Goal: Task Accomplishment & Management: Complete application form

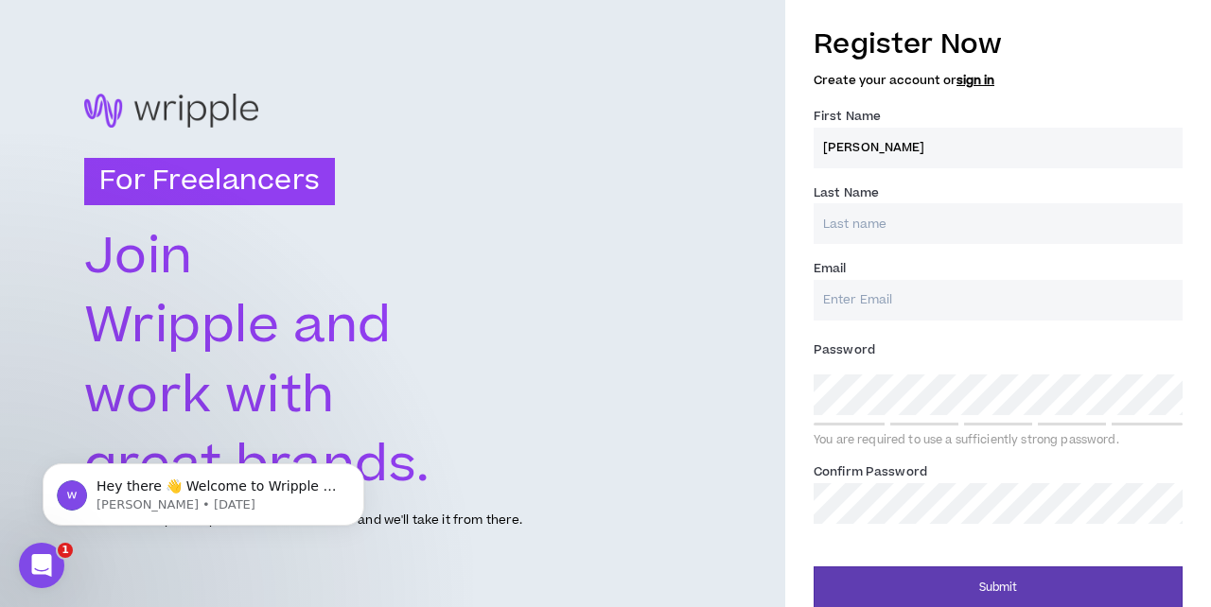
type input "[PERSON_NAME]"
type input "W"
type input "[PERSON_NAME]"
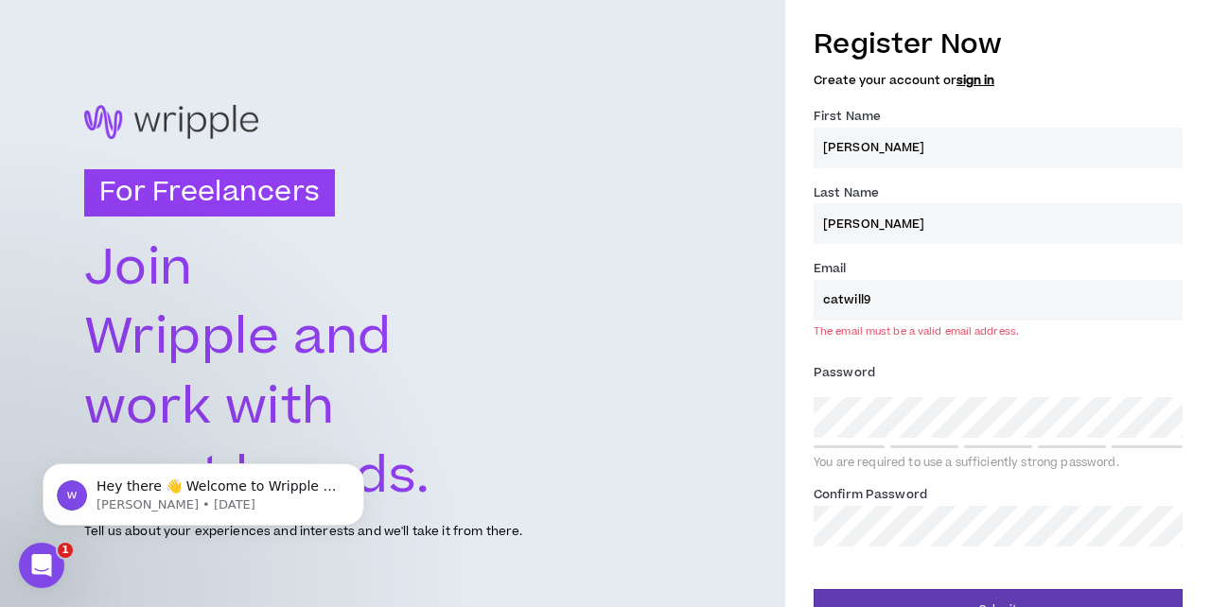
type input "catwill99"
type input "[EMAIL_ADDRESS][DOMAIN_NAME]"
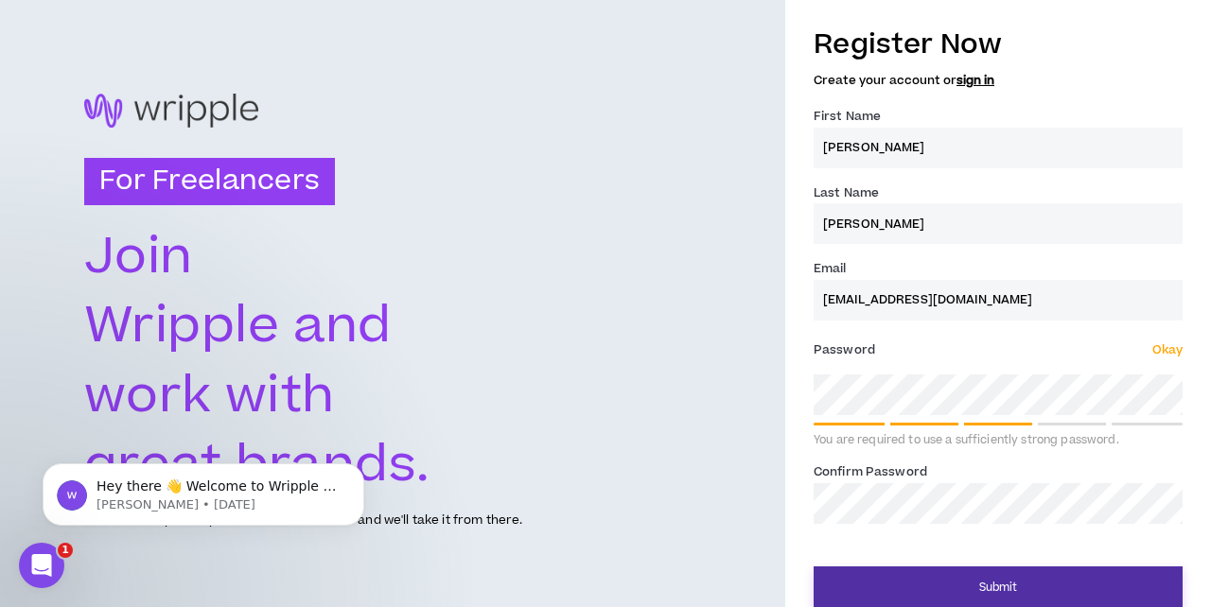
click at [1055, 581] on button "Submit" at bounding box center [997, 588] width 369 height 43
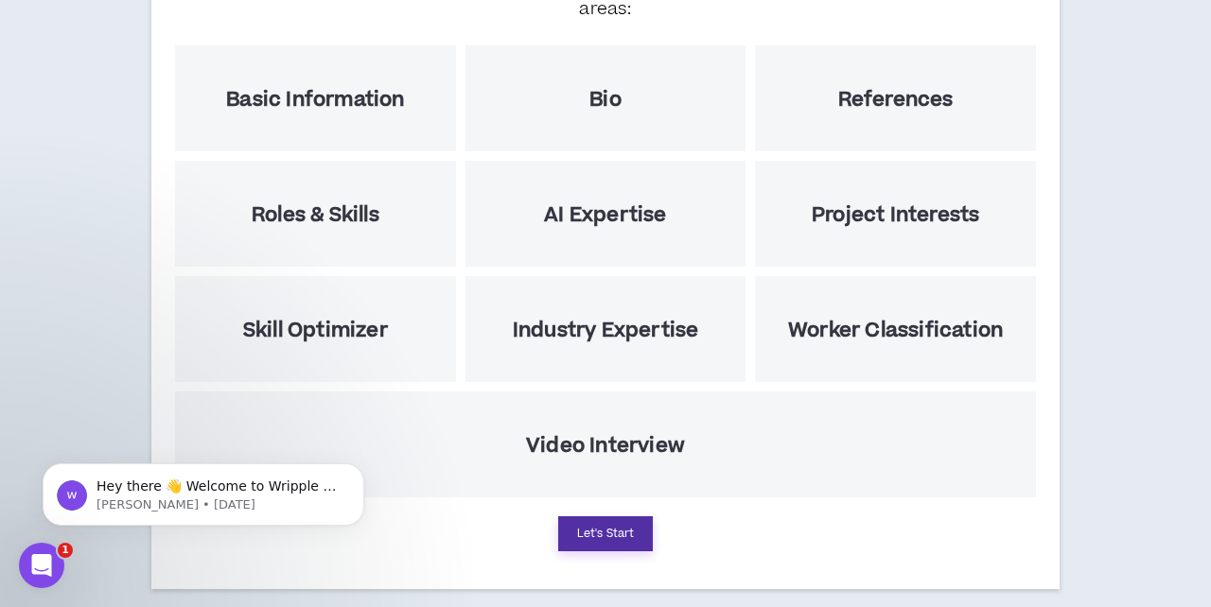
scroll to position [280, 0]
click at [620, 517] on button "Let's Start" at bounding box center [605, 534] width 95 height 35
select select "US"
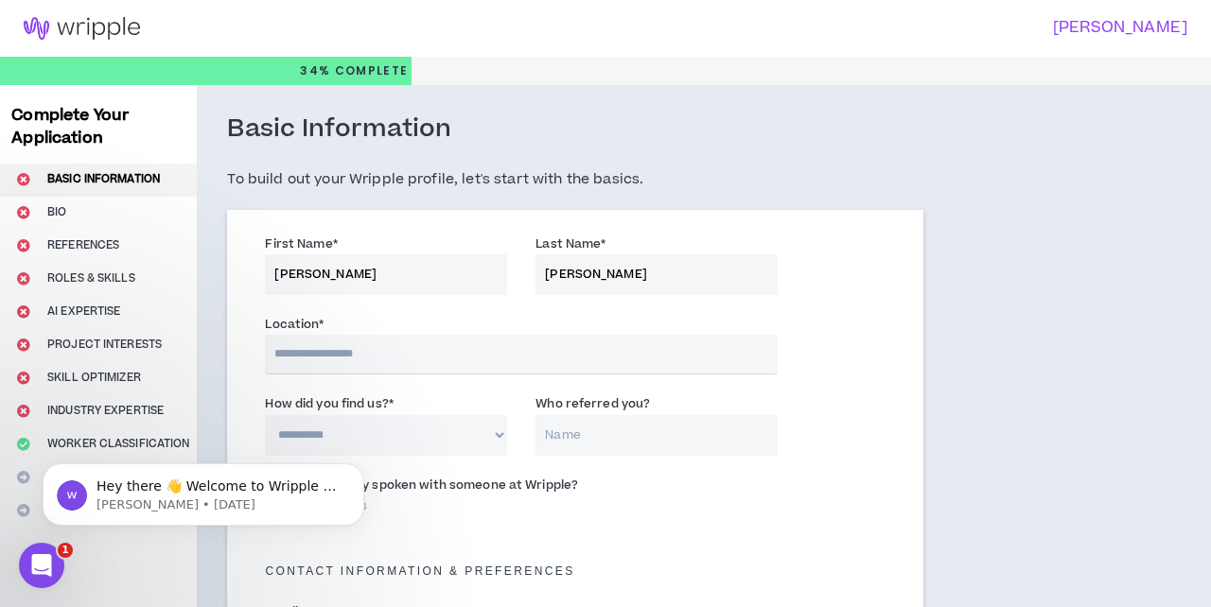
click at [436, 358] on input "text" at bounding box center [521, 355] width 513 height 40
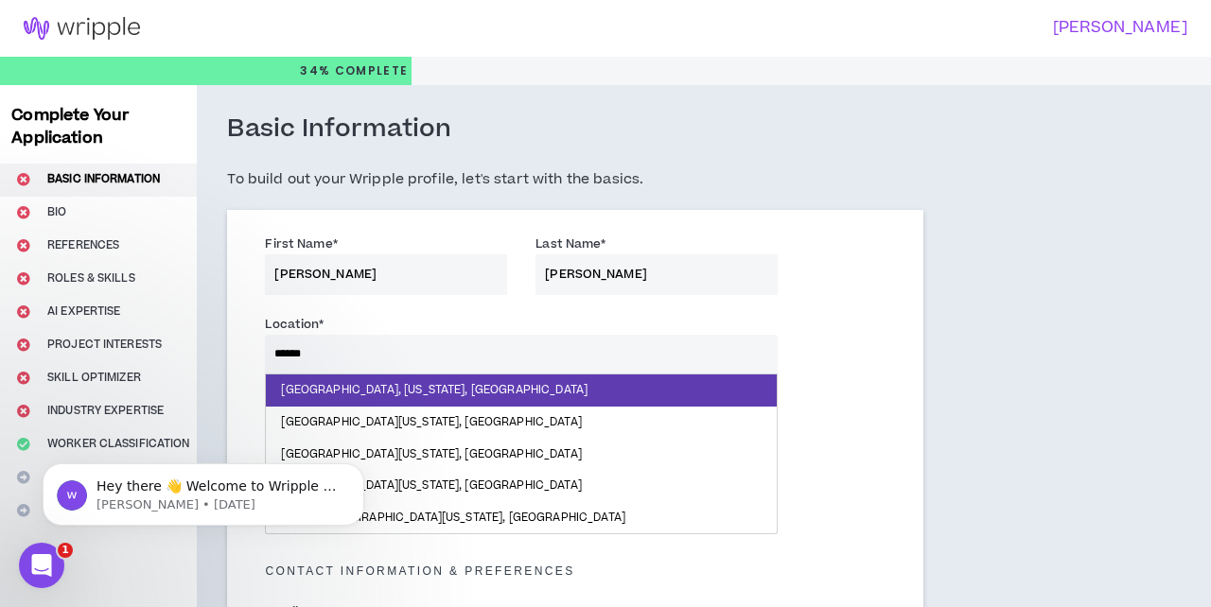
type input "*******"
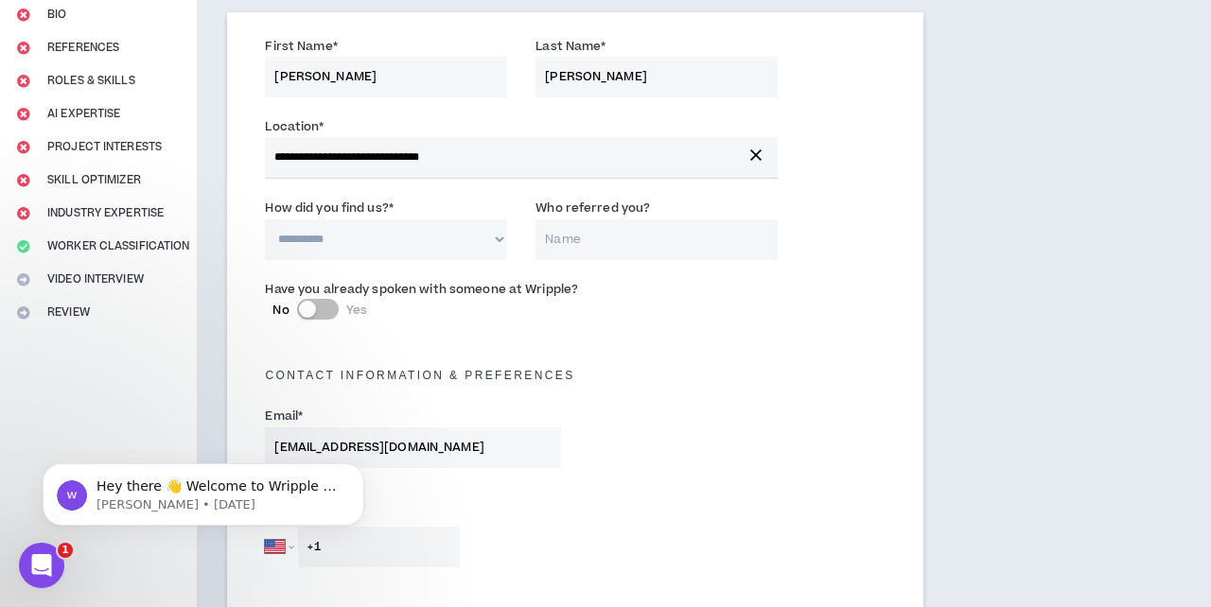
scroll to position [200, 0]
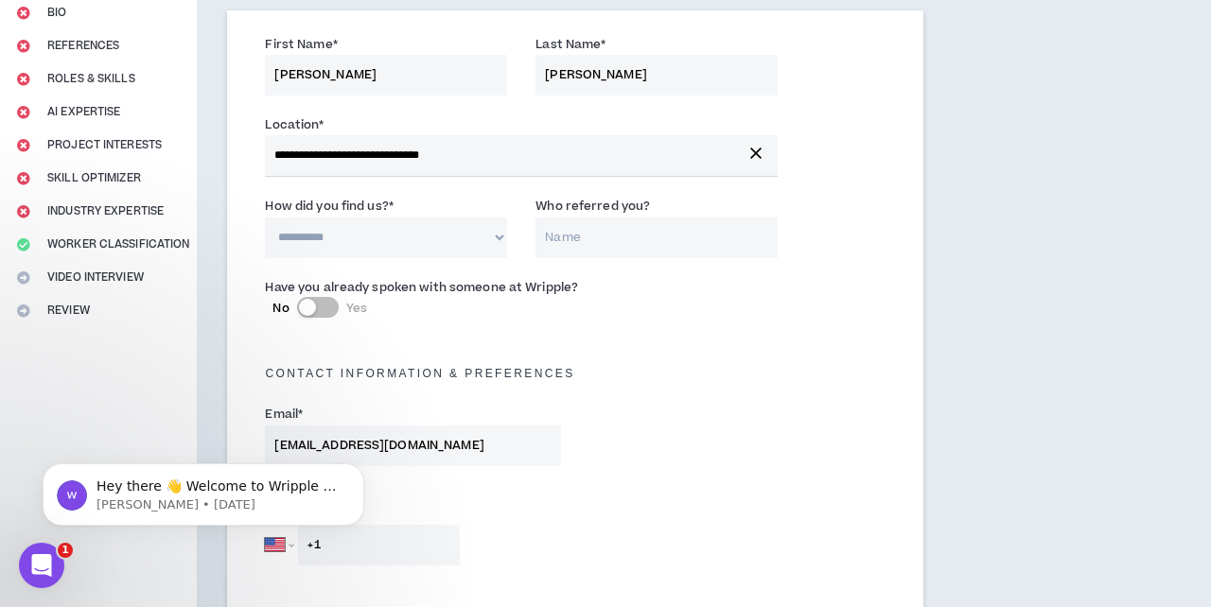
select select "*"
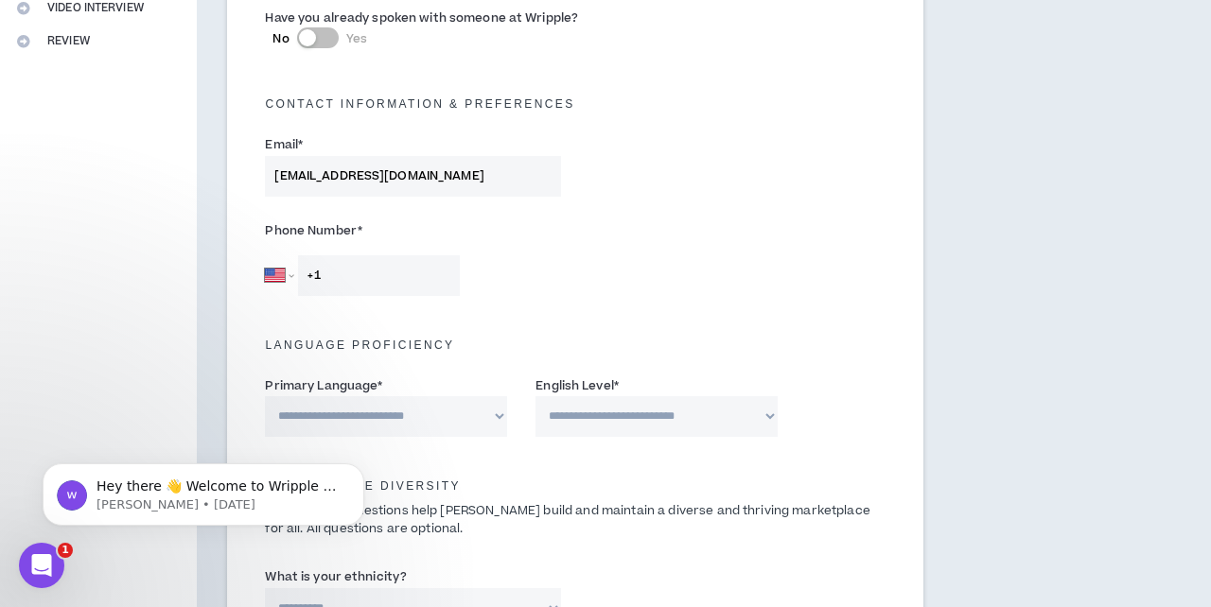
scroll to position [477, 0]
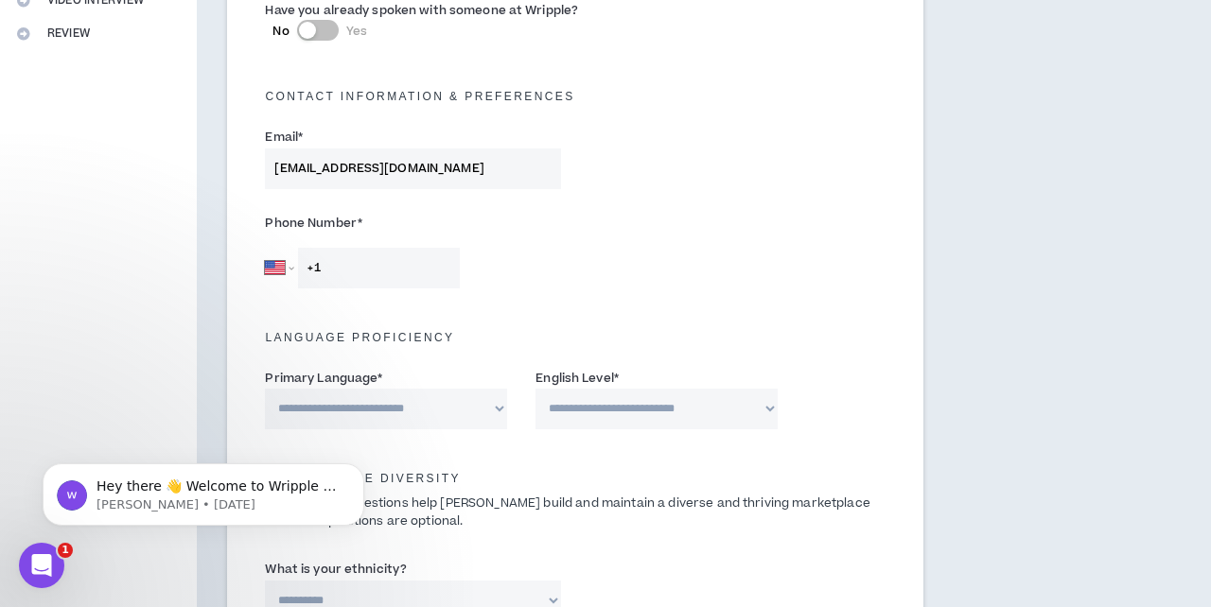
type input "Caroline Ginburg"
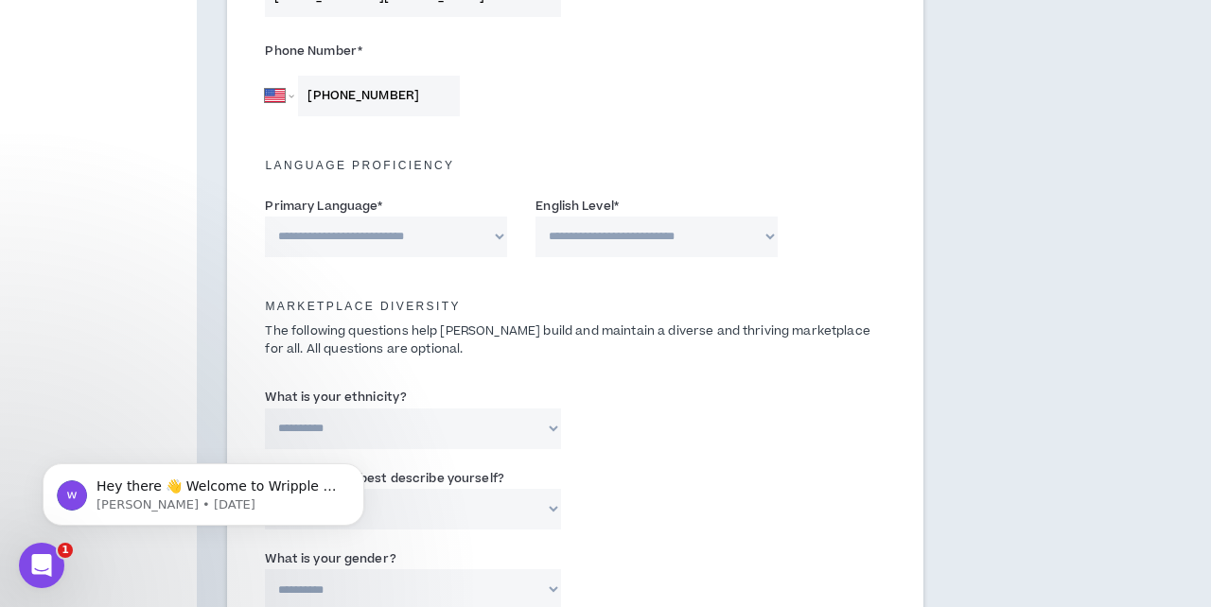
scroll to position [650, 0]
type input "+1 313 505 4769"
select select "*******"
select select "*"
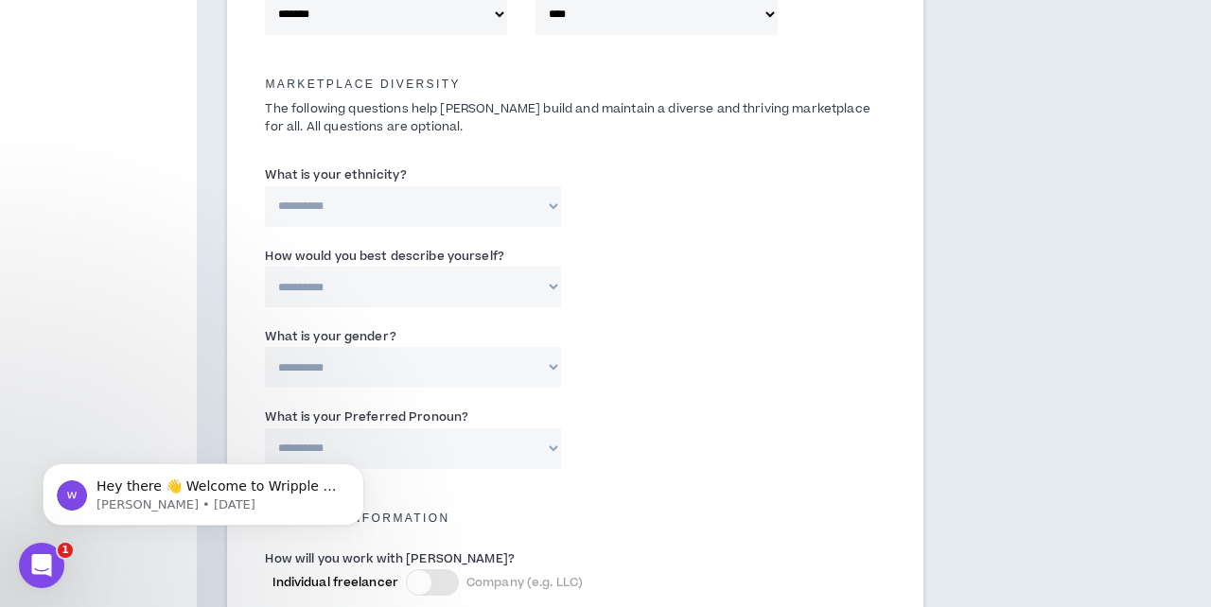
scroll to position [880, 0]
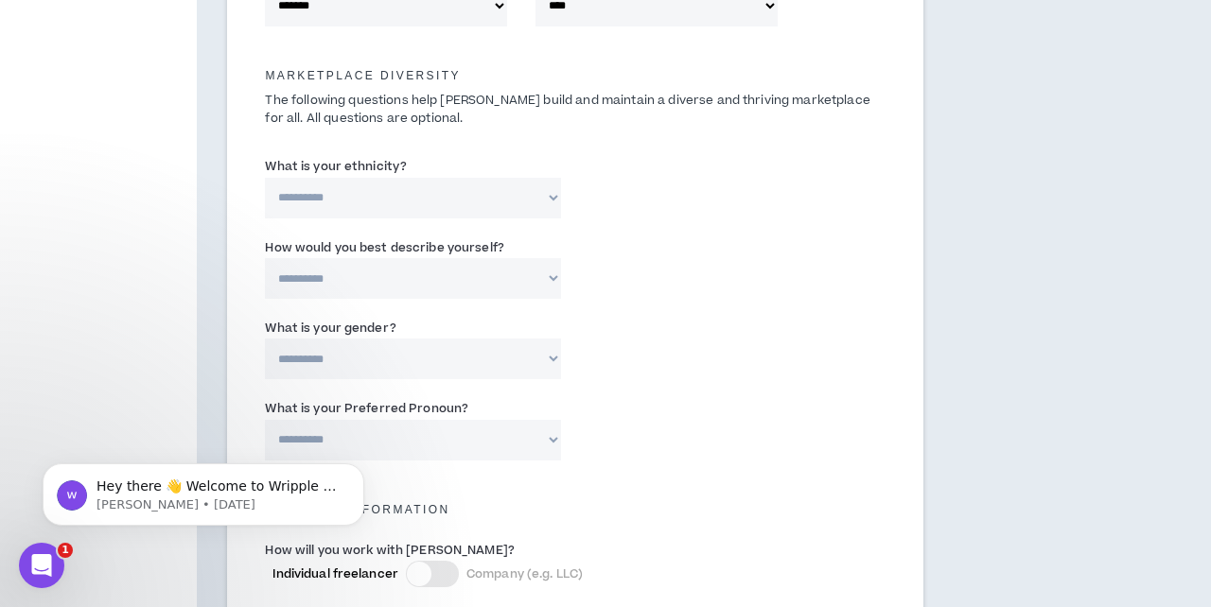
select select "**********"
select select "*****"
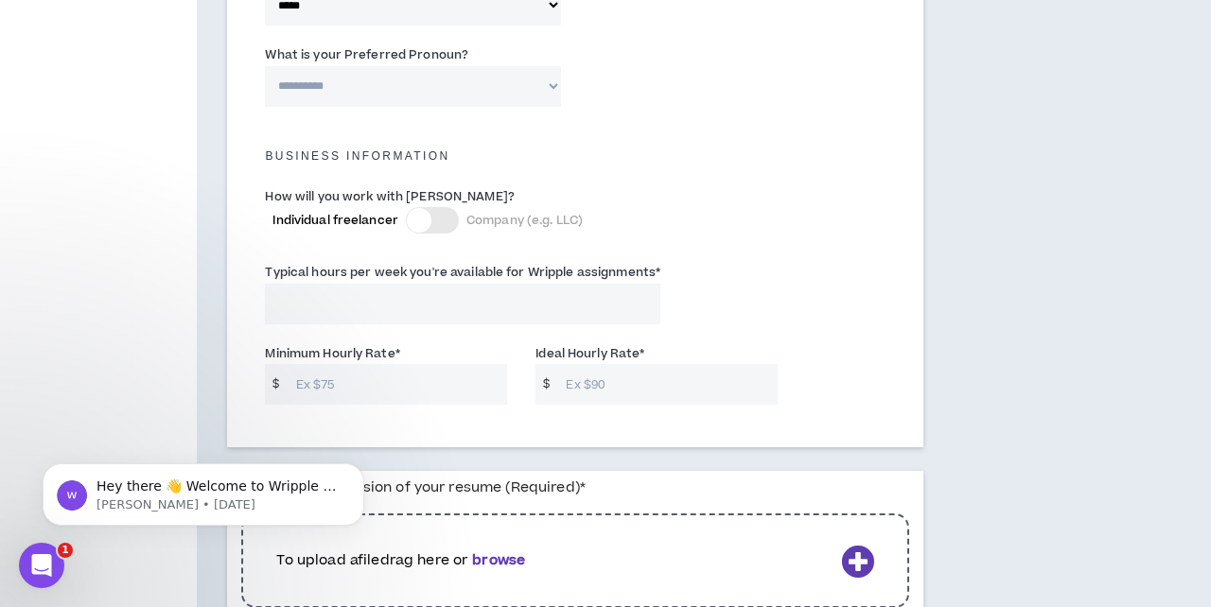
scroll to position [1239, 0]
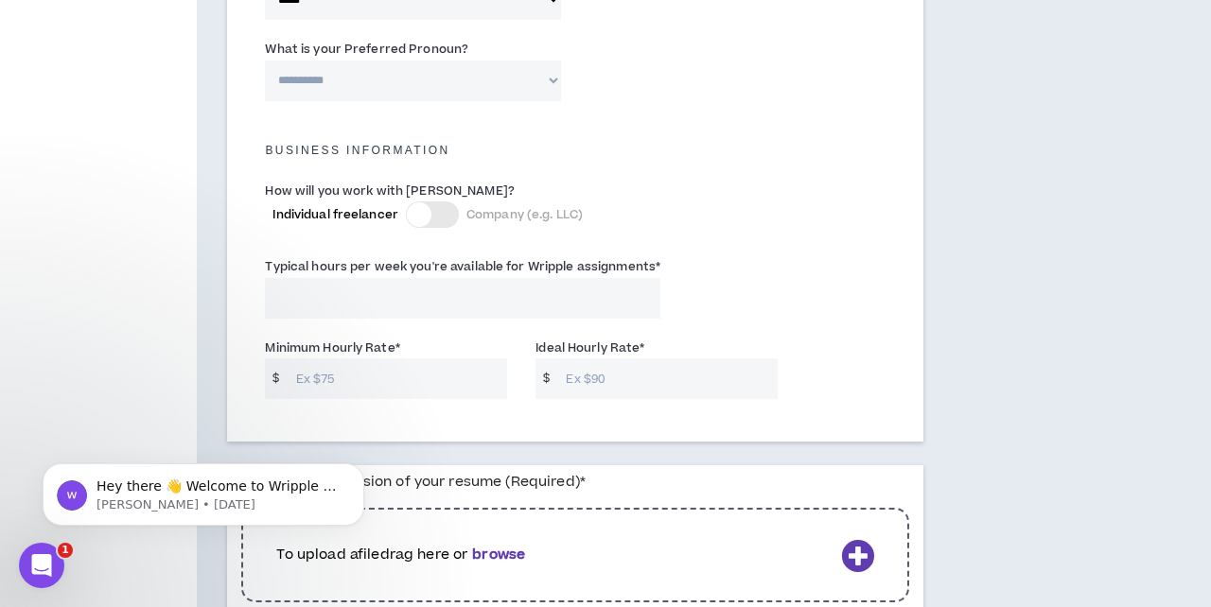
select select "**********"
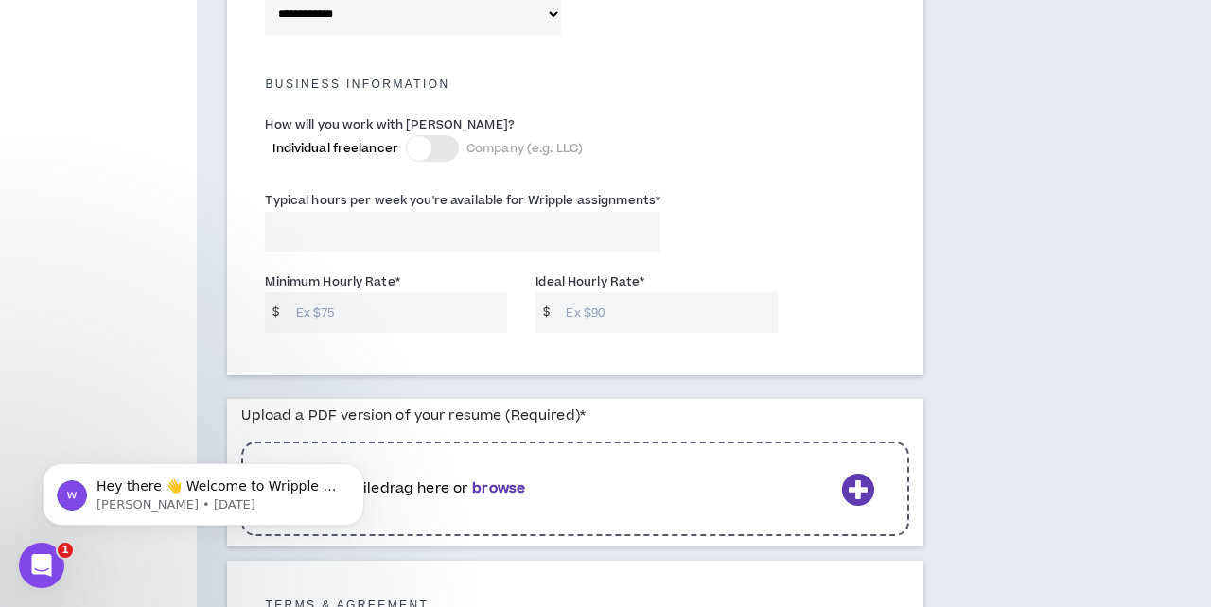
scroll to position [1325, 0]
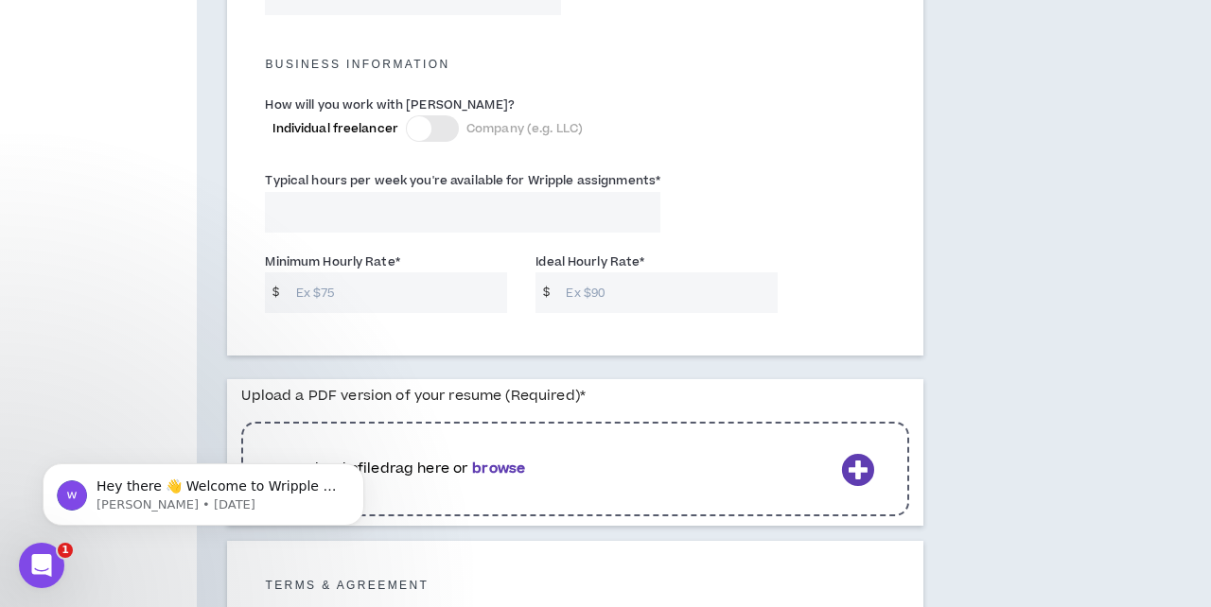
click at [415, 120] on div at bounding box center [419, 128] width 25 height 25
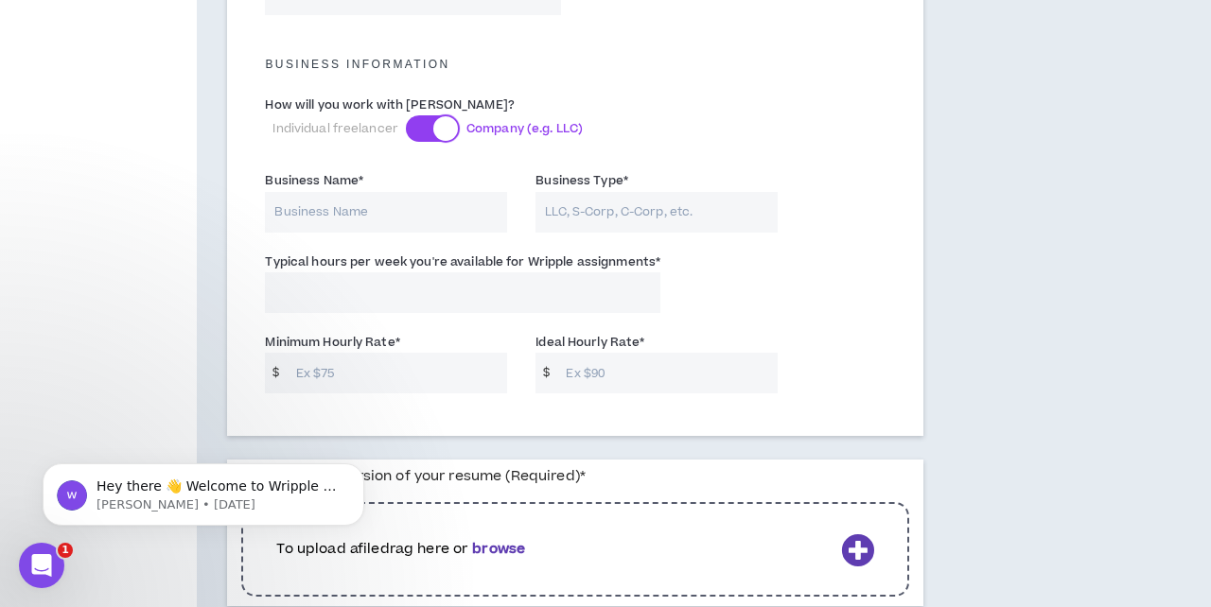
click at [433, 122] on div at bounding box center [445, 128] width 25 height 25
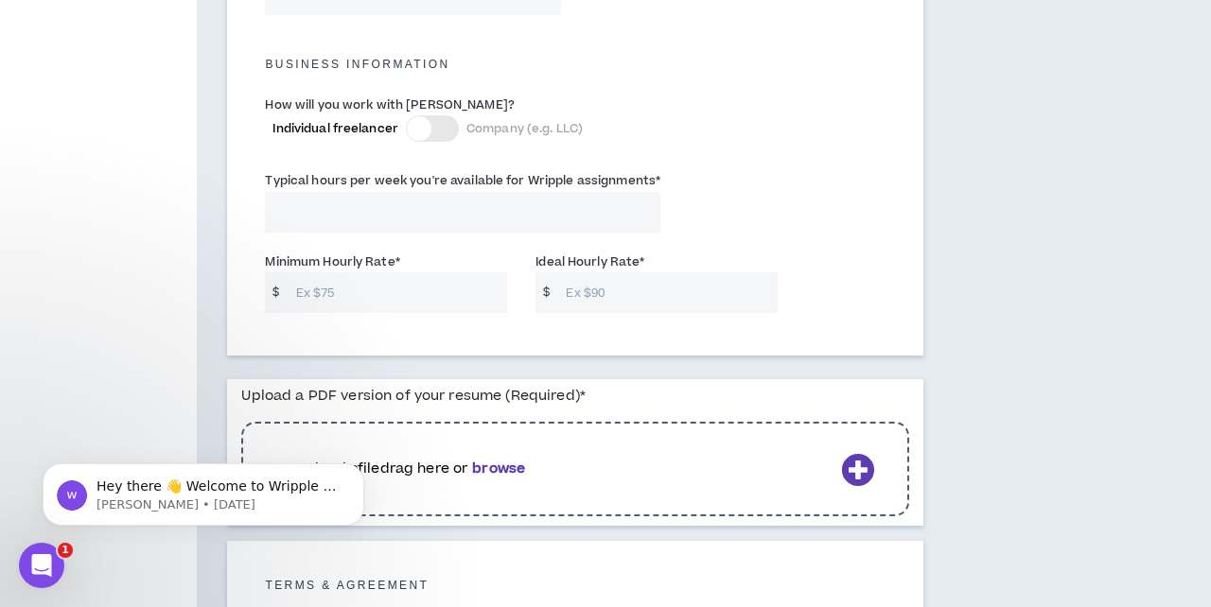
click at [372, 198] on input "Typical hours per week you're available for Wripple assignments *" at bounding box center [462, 212] width 395 height 41
type input "40"
click at [386, 284] on input "Minimum Hourly Rate *" at bounding box center [397, 292] width 221 height 41
type input "75"
click at [642, 288] on input "Ideal Hourly Rate *" at bounding box center [666, 292] width 221 height 41
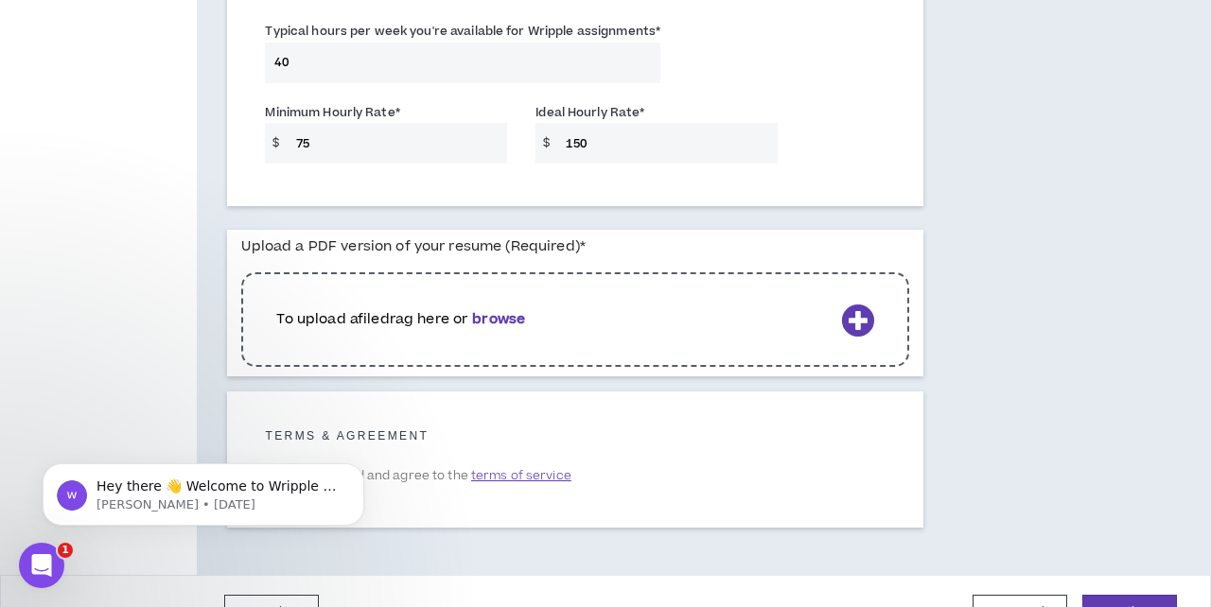
scroll to position [1476, 0]
type input "150"
click at [505, 315] on b "browse" at bounding box center [498, 318] width 53 height 20
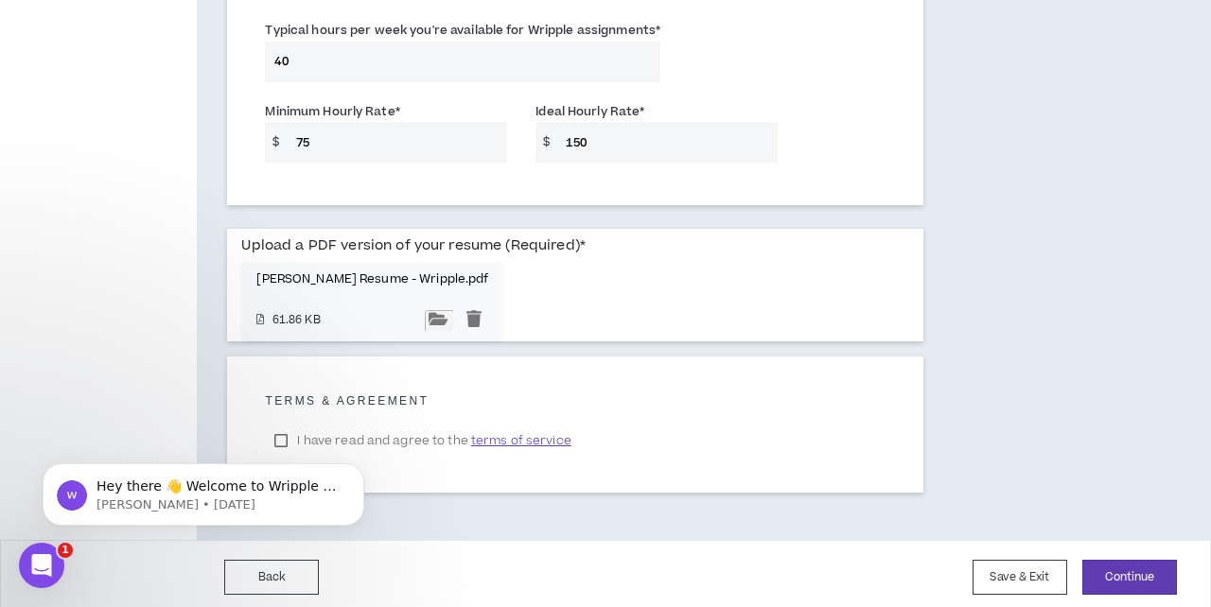
click at [453, 331] on input "file" at bounding box center [439, 320] width 28 height 21
click at [453, 330] on input "file" at bounding box center [439, 319] width 28 height 21
drag, startPoint x: 493, startPoint y: 862, endPoint x: 391, endPoint y: 436, distance: 437.7
click at [283, 431] on body "Hey there 👋 Welcome to Wripple 🙌 Take a look around! If you have any questions,…" at bounding box center [203, 489] width 363 height 117
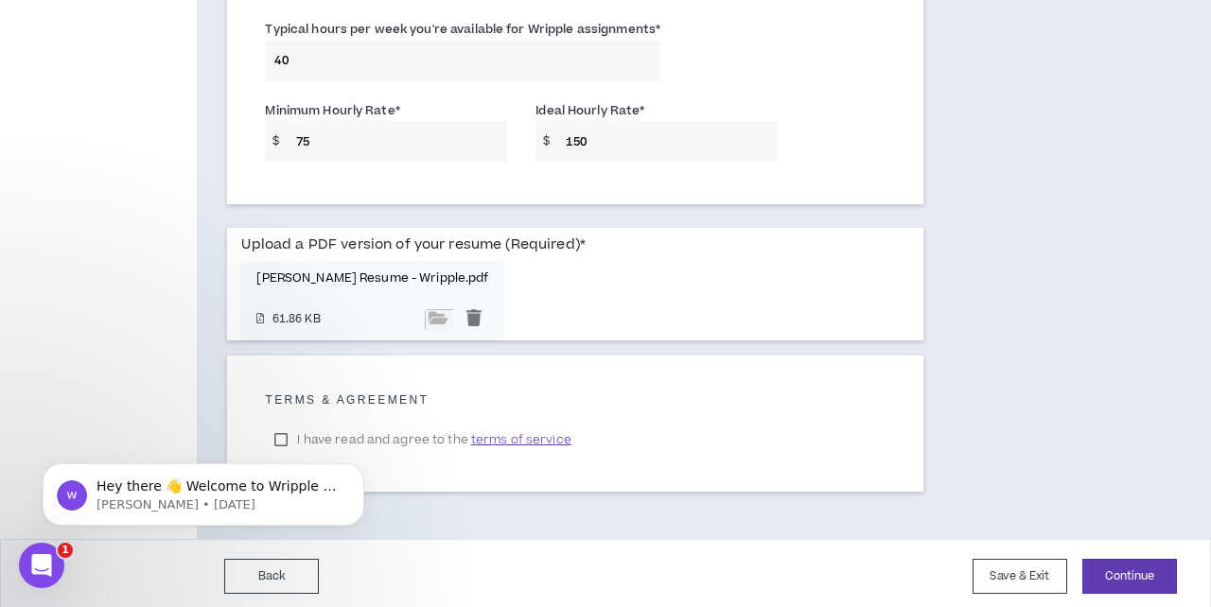
click at [585, 288] on div "Upload a PDF version of your resume (Required) * Catherine A Willis Resume - Wr…" at bounding box center [575, 284] width 668 height 113
click at [1033, 566] on button "Save & Exit" at bounding box center [1019, 576] width 95 height 35
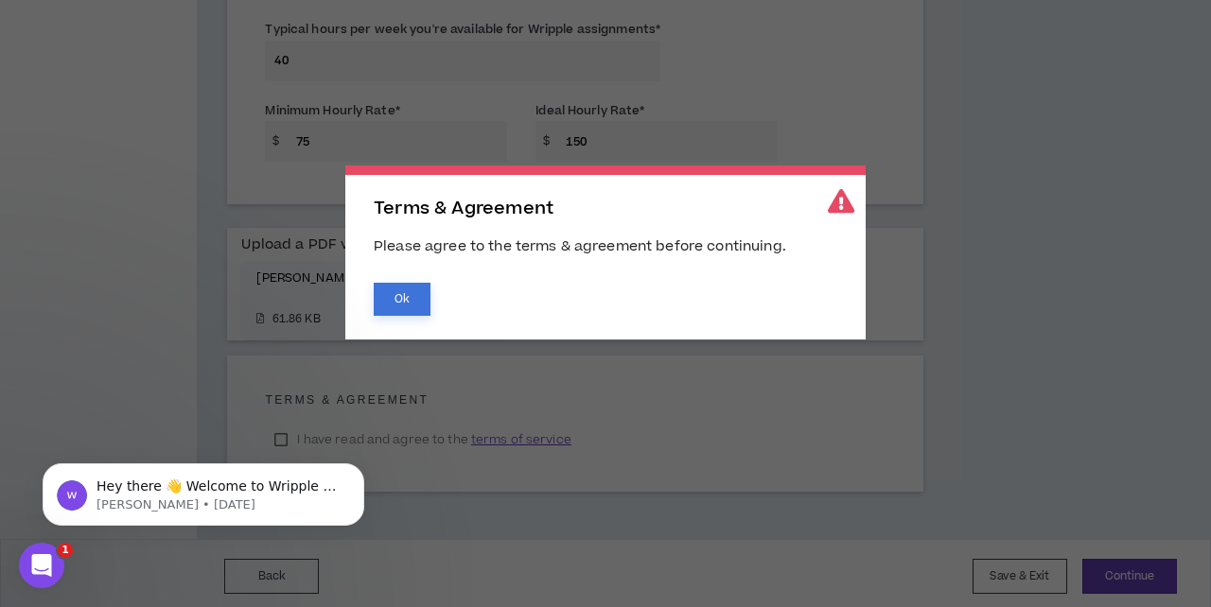
click at [411, 303] on button "Ok" at bounding box center [402, 299] width 57 height 33
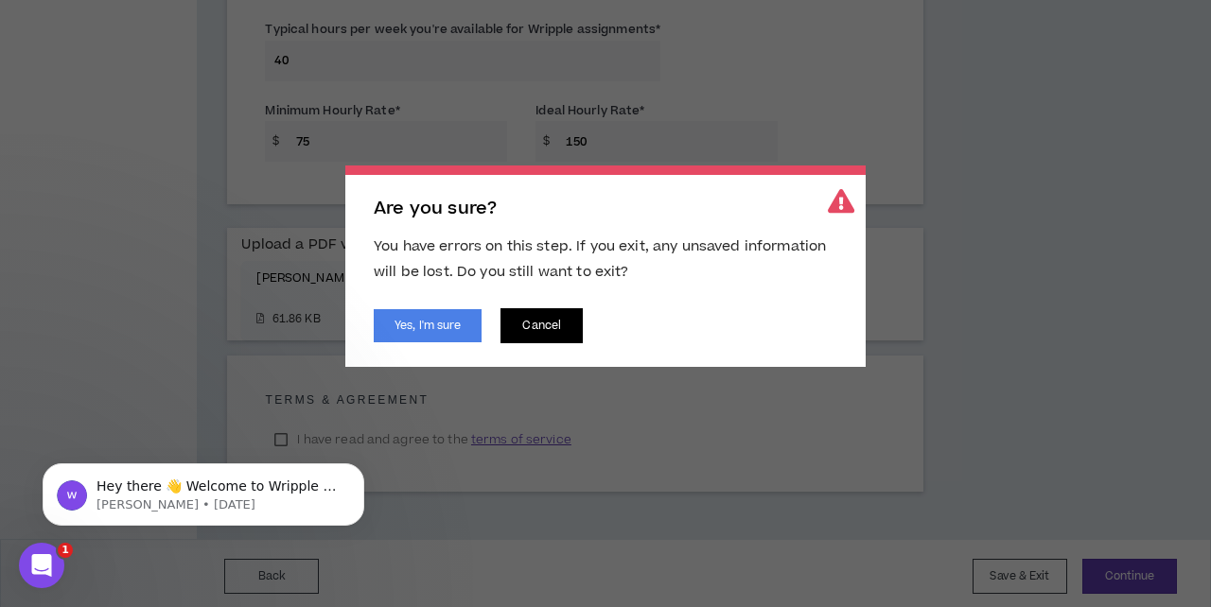
click at [548, 323] on button "Cancel" at bounding box center [541, 325] width 82 height 35
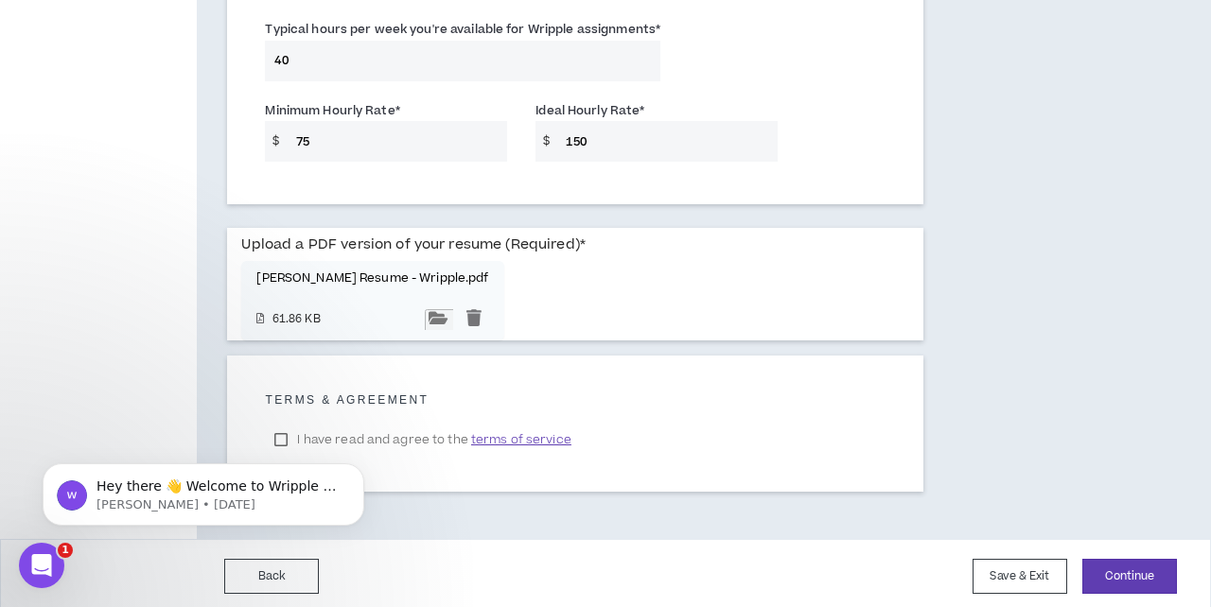
click at [453, 330] on input "file" at bounding box center [439, 319] width 28 height 21
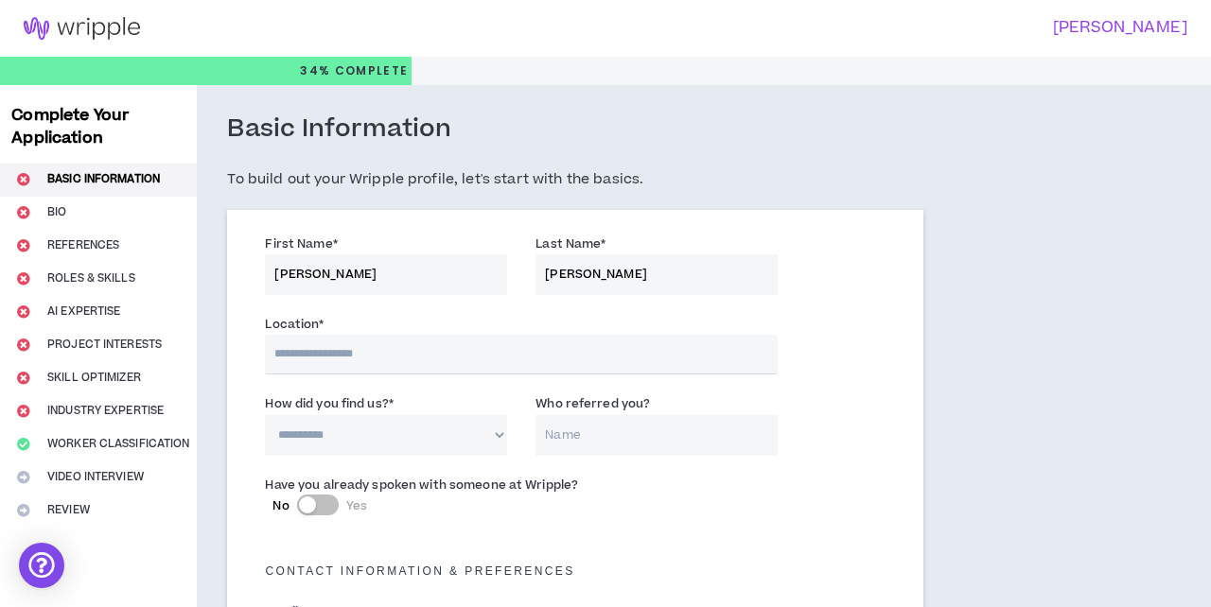
select select "US"
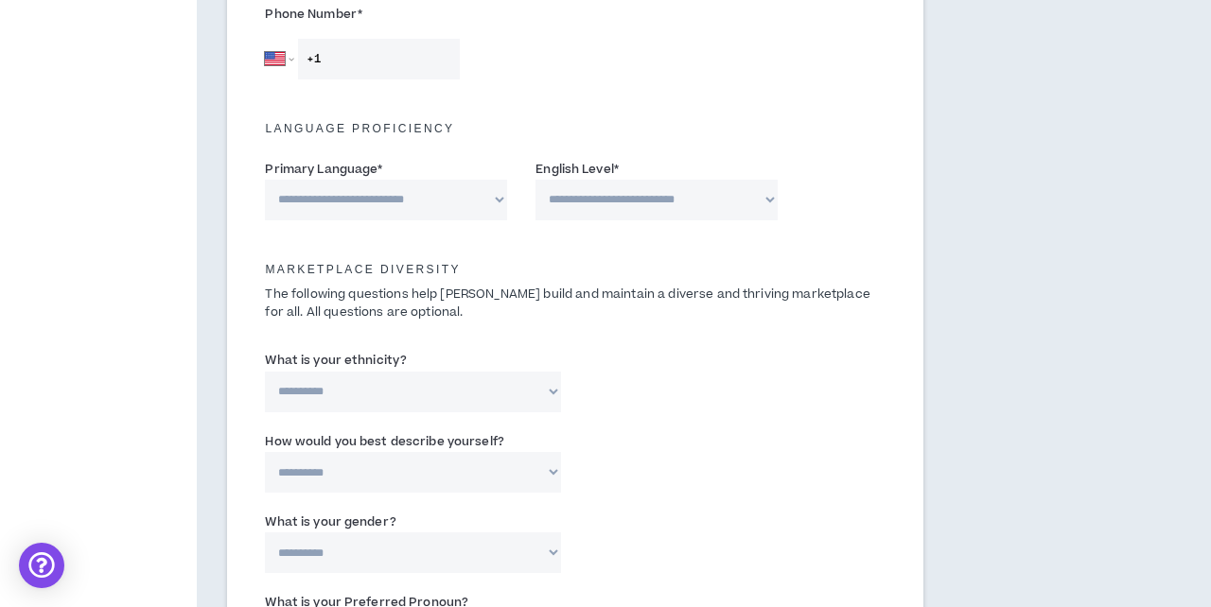
scroll to position [671, 0]
